Goal: Navigation & Orientation: Find specific page/section

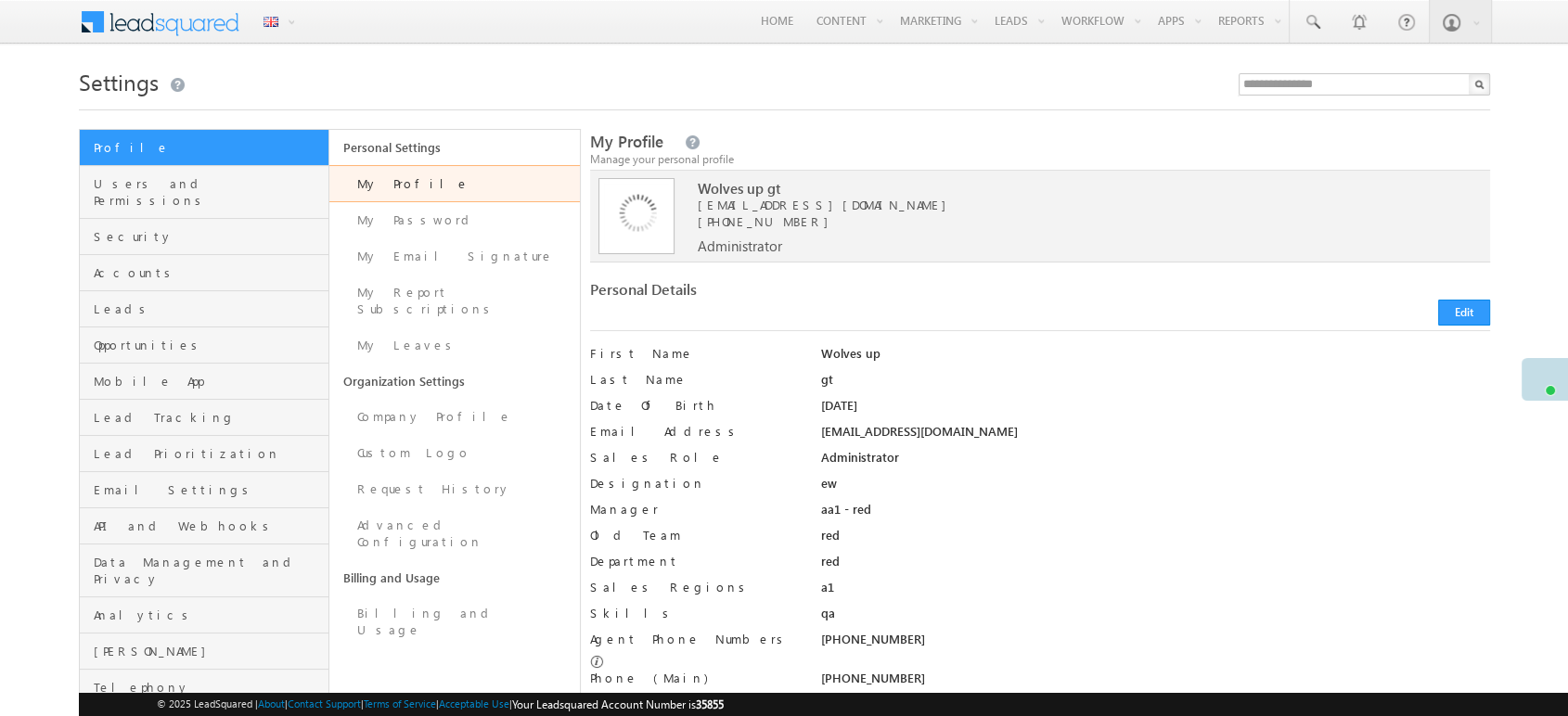
click at [1254, 97] on div "Settings" at bounding box center [784, 86] width 1411 height 49
click at [1271, 78] on input "text" at bounding box center [1364, 84] width 252 height 22
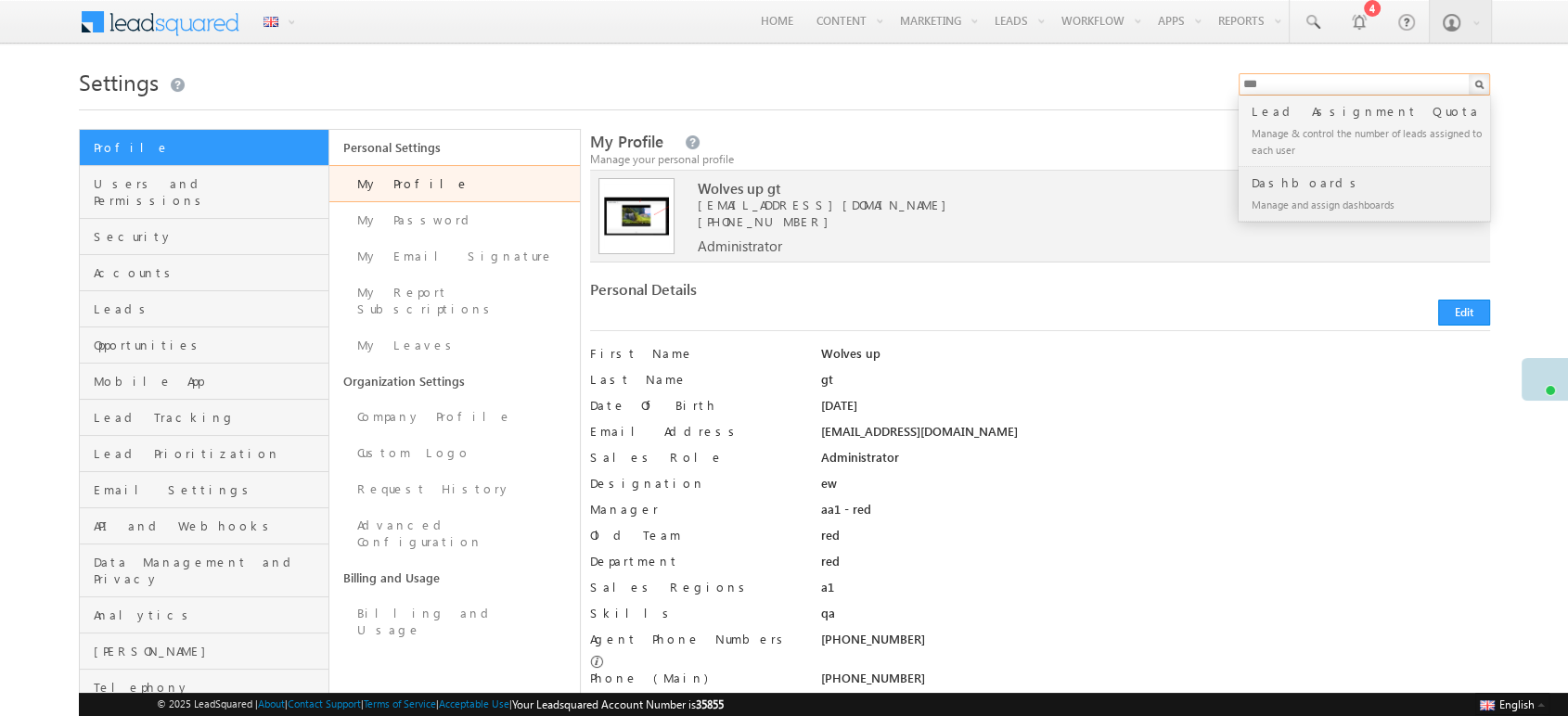
type input "***"
click at [1295, 188] on div "Dashboards" at bounding box center [1372, 183] width 249 height 20
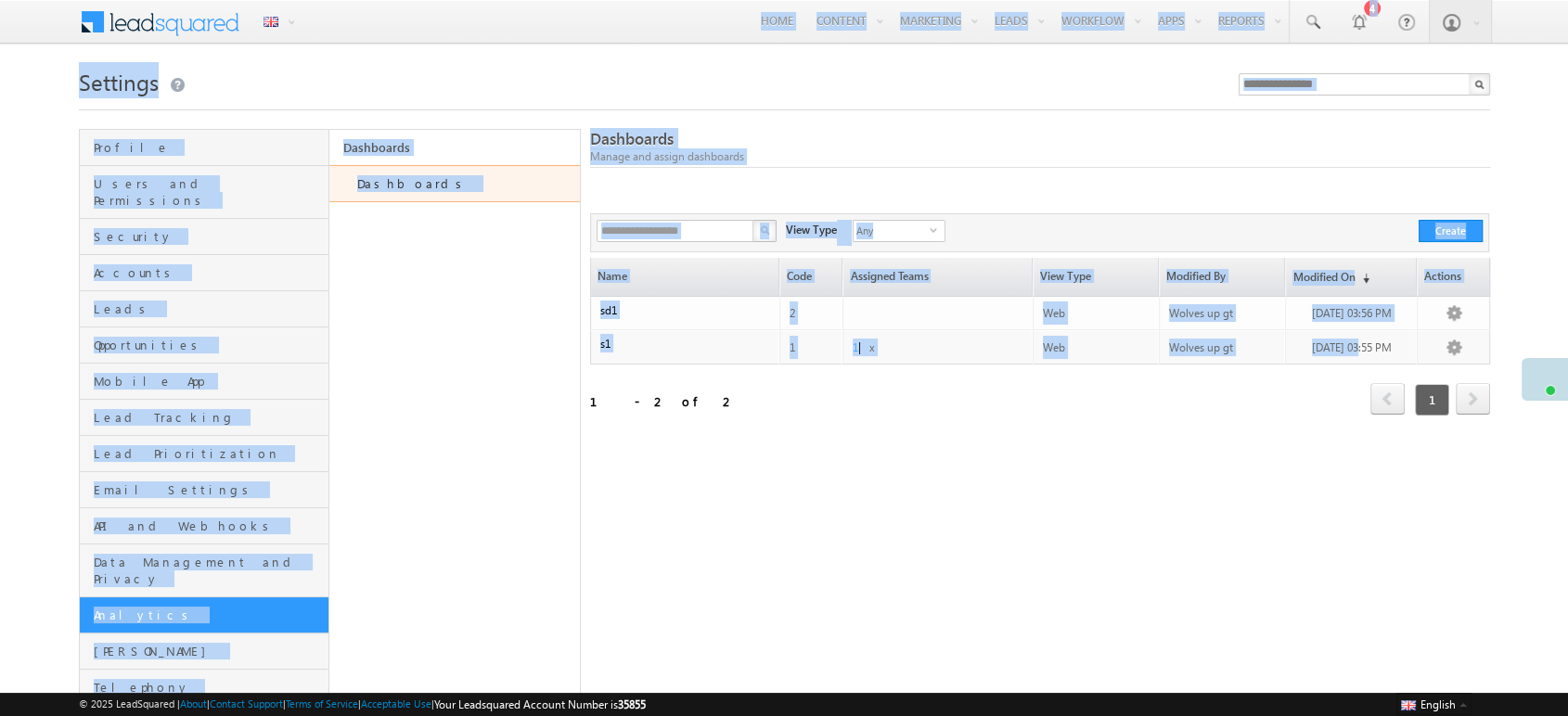
drag, startPoint x: 1434, startPoint y: 251, endPoint x: 1252, endPoint y: 428, distance: 253.9
click at [1289, 399] on body "Menu English English Española latina हिंदी Bahasa Indonesia Português Tiếng Việ…" at bounding box center [784, 386] width 1568 height 771
